Goal: Check status: Check status

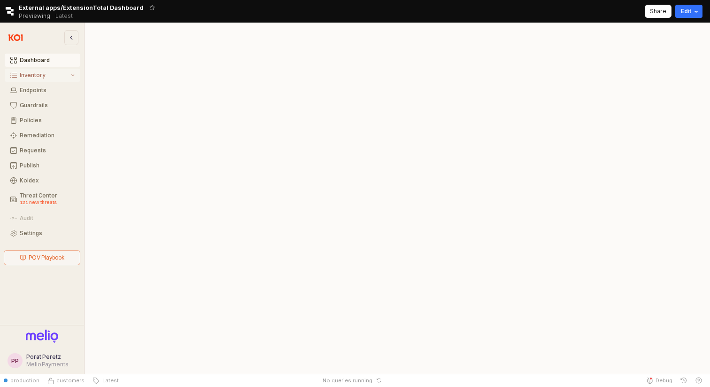
click at [43, 75] on div "Inventory" at bounding box center [44, 75] width 49 height 7
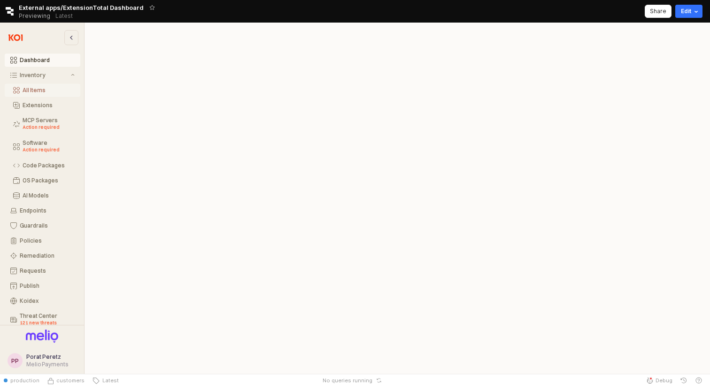
click at [41, 87] on div "All Items" at bounding box center [49, 90] width 52 height 7
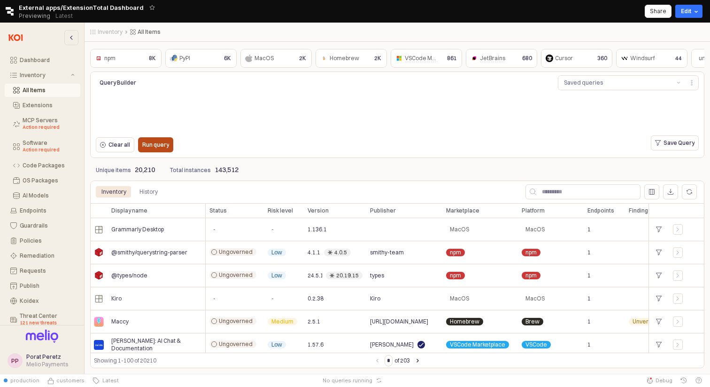
click at [156, 151] on div "Run query" at bounding box center [155, 145] width 27 height 14
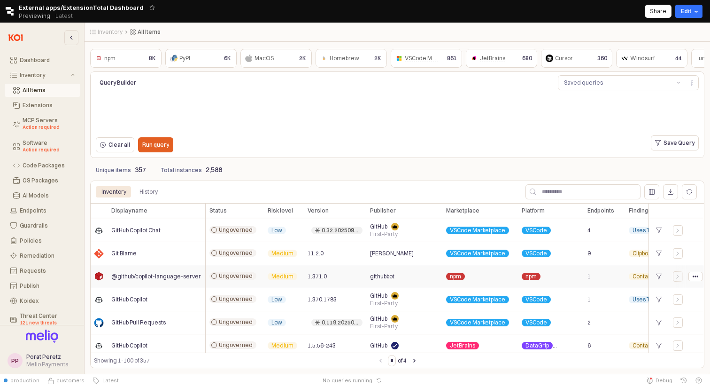
scroll to position [205, 0]
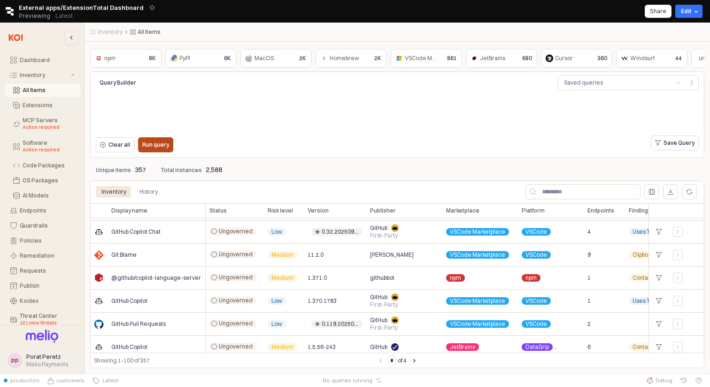
click at [163, 144] on p "Run query" at bounding box center [155, 145] width 27 height 8
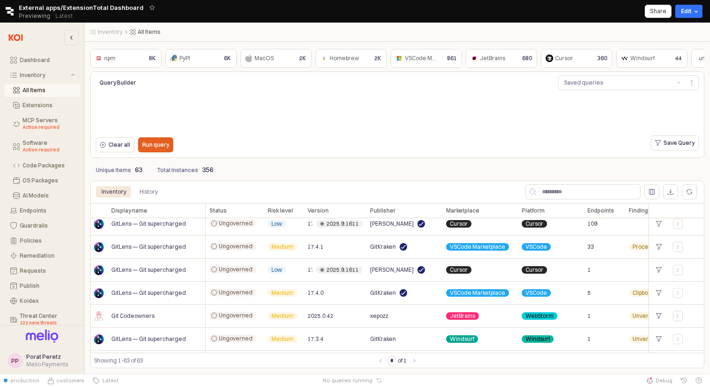
scroll to position [0, 0]
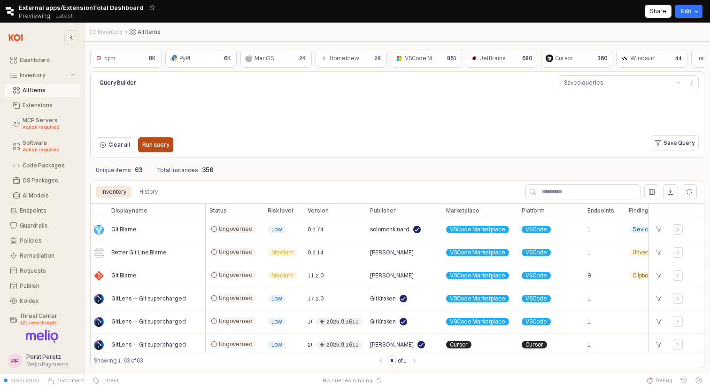
click at [169, 142] on button "Run query" at bounding box center [155, 144] width 35 height 15
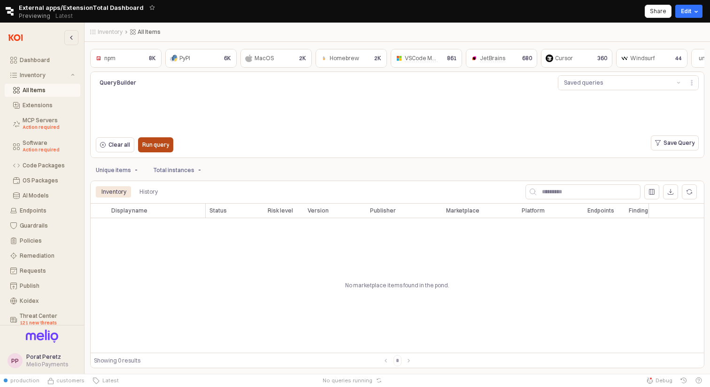
click at [171, 144] on button "Run query" at bounding box center [155, 144] width 35 height 15
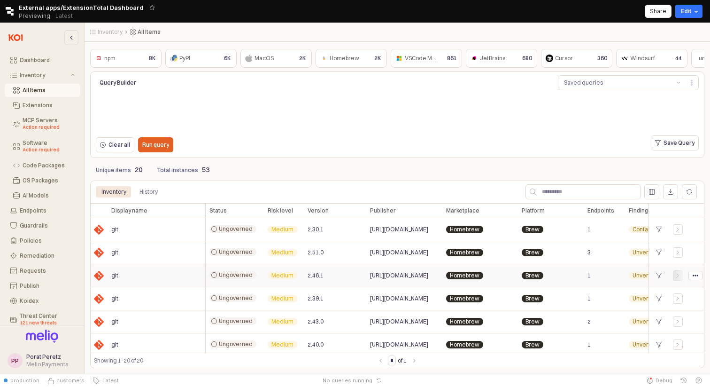
click at [678, 278] on div "App Frame" at bounding box center [678, 275] width 10 height 10
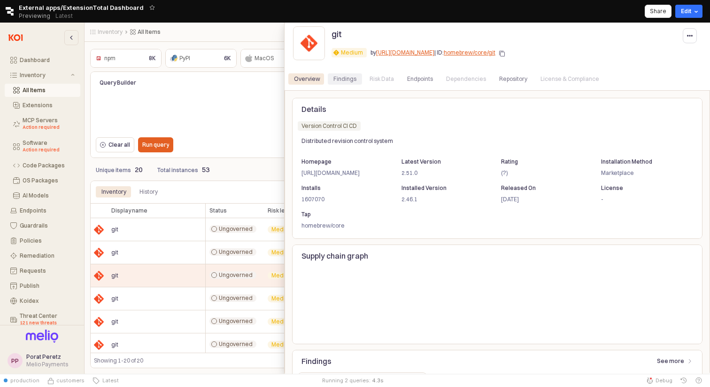
click at [344, 83] on div "Findings" at bounding box center [344, 78] width 23 height 11
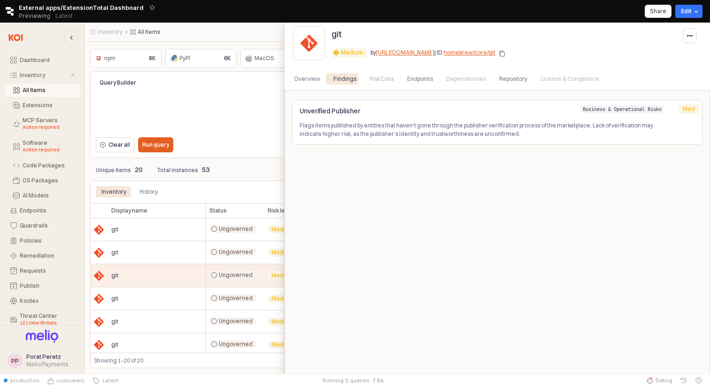
click at [257, 91] on div at bounding box center [355, 198] width 710 height 351
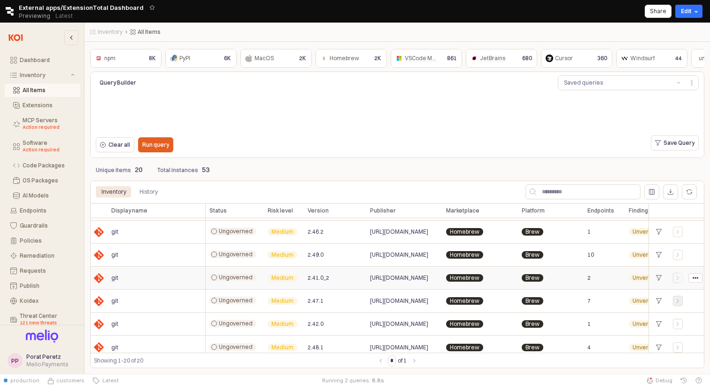
scroll to position [325, 0]
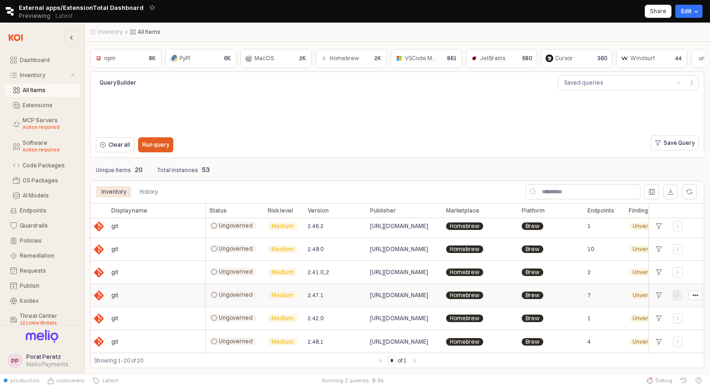
click at [678, 294] on icon "App Frame" at bounding box center [678, 295] width 6 height 6
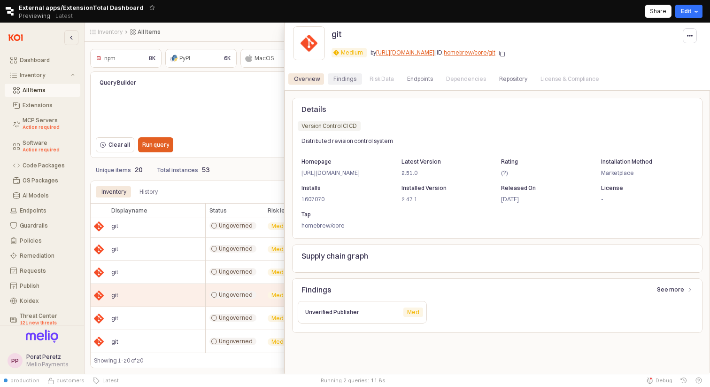
click at [350, 81] on div "Findings" at bounding box center [344, 78] width 23 height 11
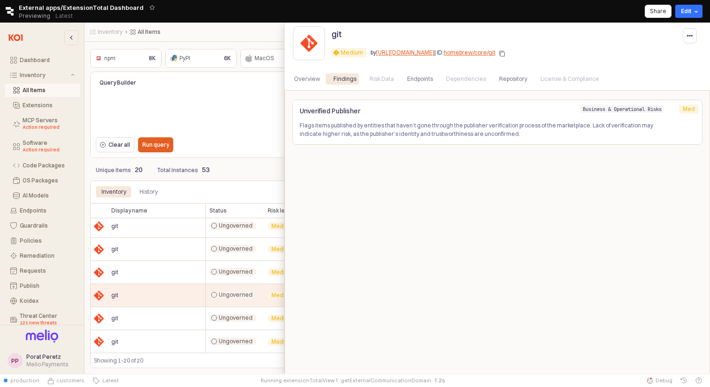
click at [256, 143] on div at bounding box center [355, 198] width 710 height 351
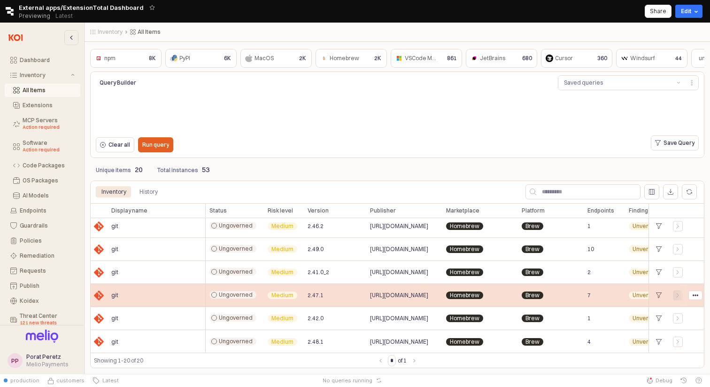
click at [681, 294] on div "App Frame" at bounding box center [677, 295] width 9 height 6
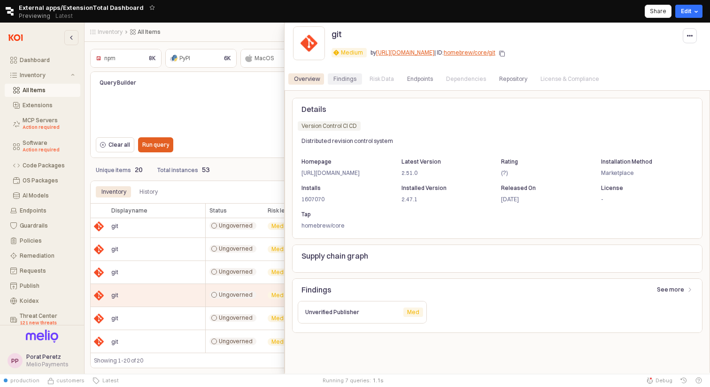
click at [349, 80] on div "Findings" at bounding box center [344, 78] width 23 height 11
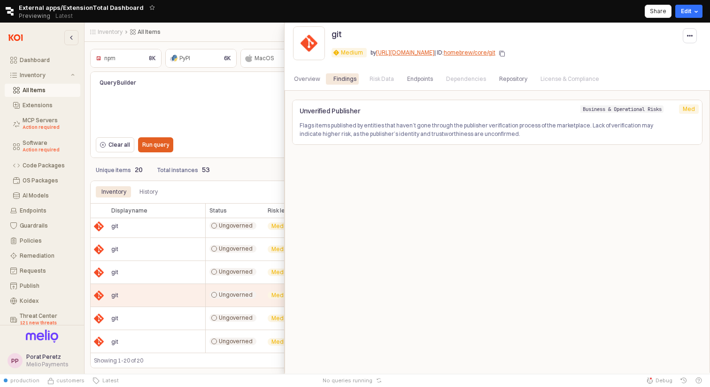
click at [256, 157] on div at bounding box center [355, 198] width 710 height 351
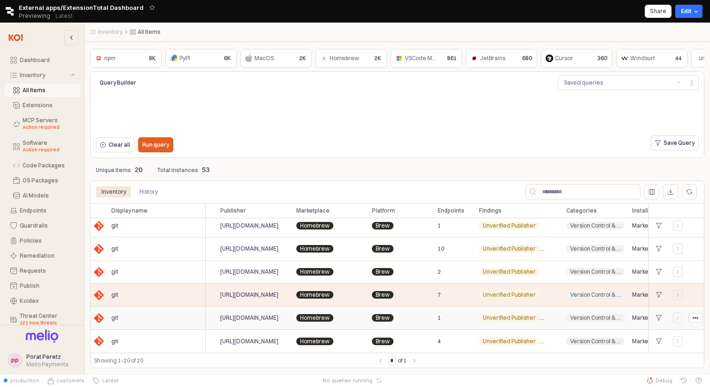
scroll to position [326, 163]
